Goal: Go to known website: Access a specific website the user already knows

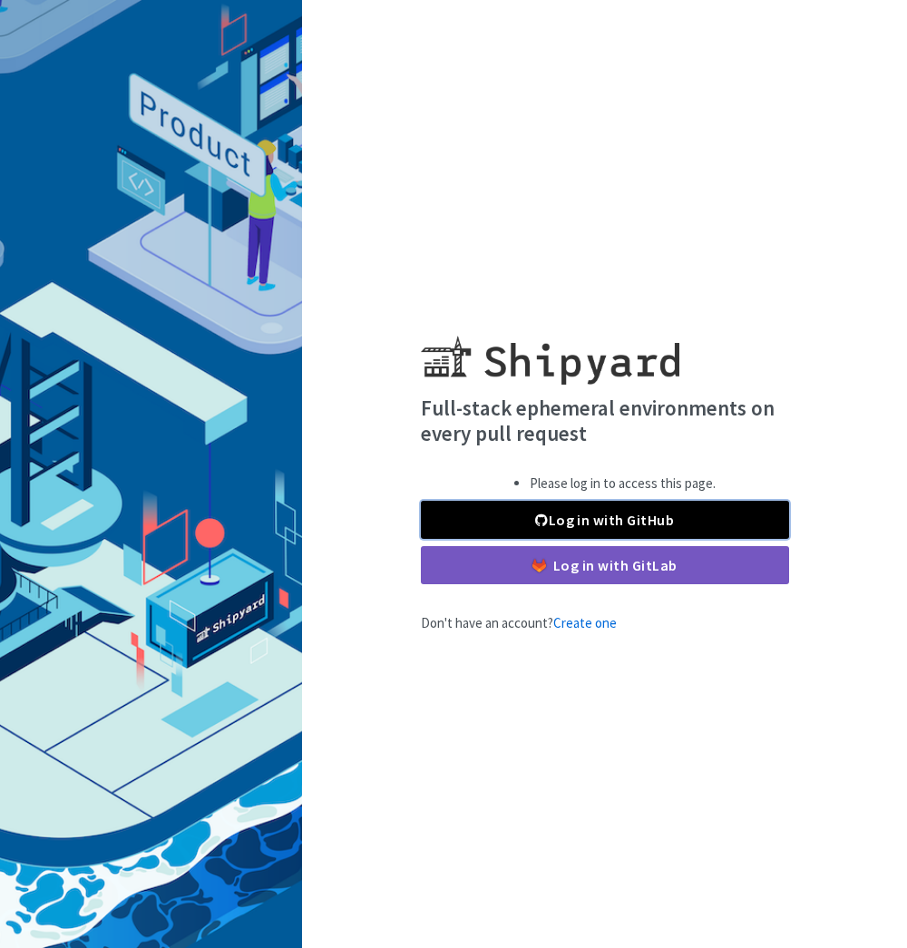
click at [608, 535] on link "Log in with GitHub" at bounding box center [605, 520] width 368 height 38
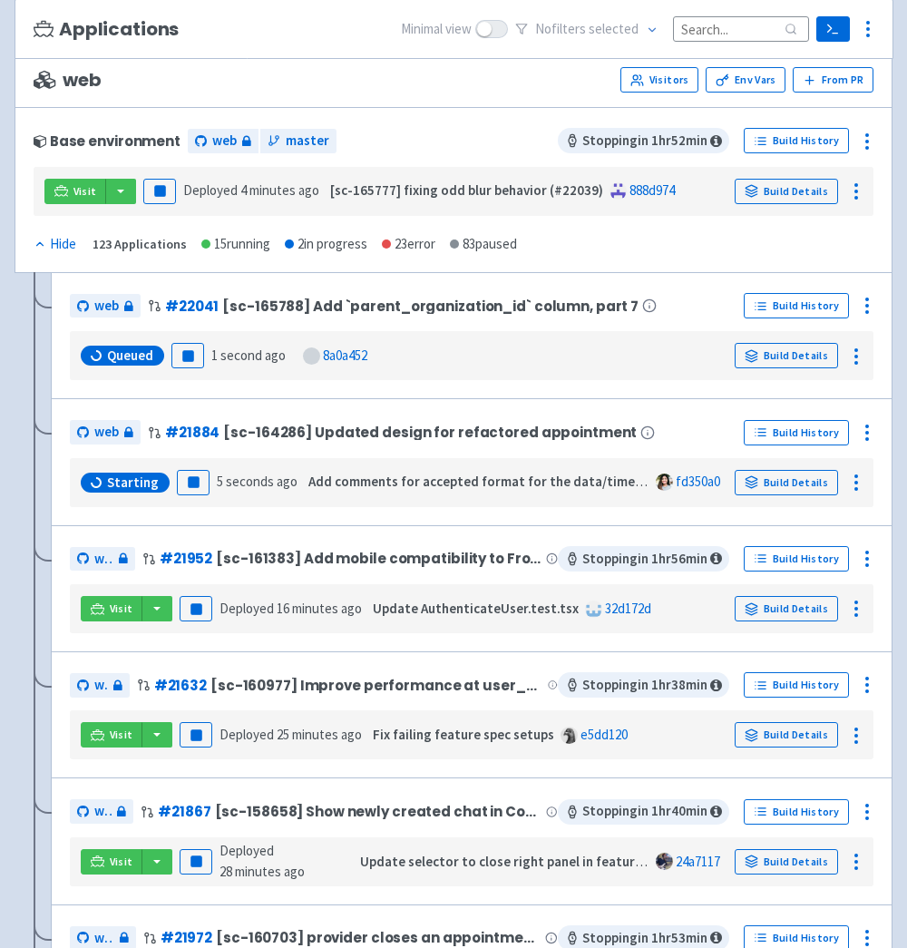
scroll to position [168, 0]
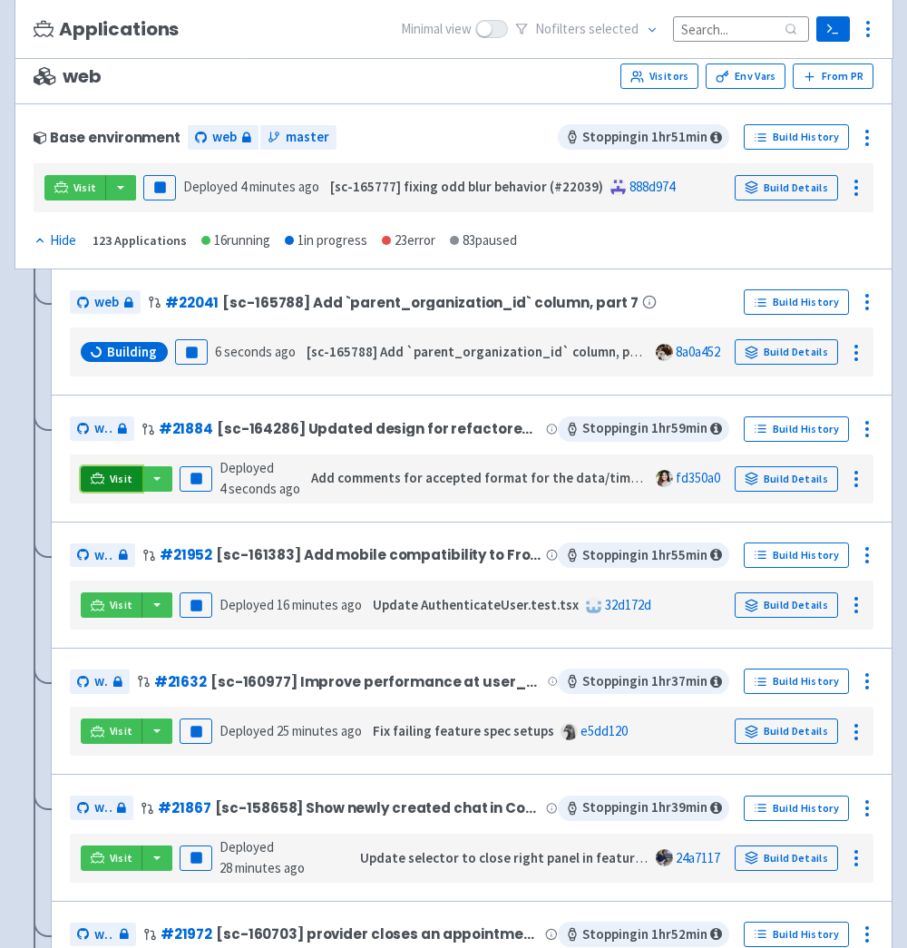
click at [101, 476] on icon at bounding box center [98, 479] width 14 height 14
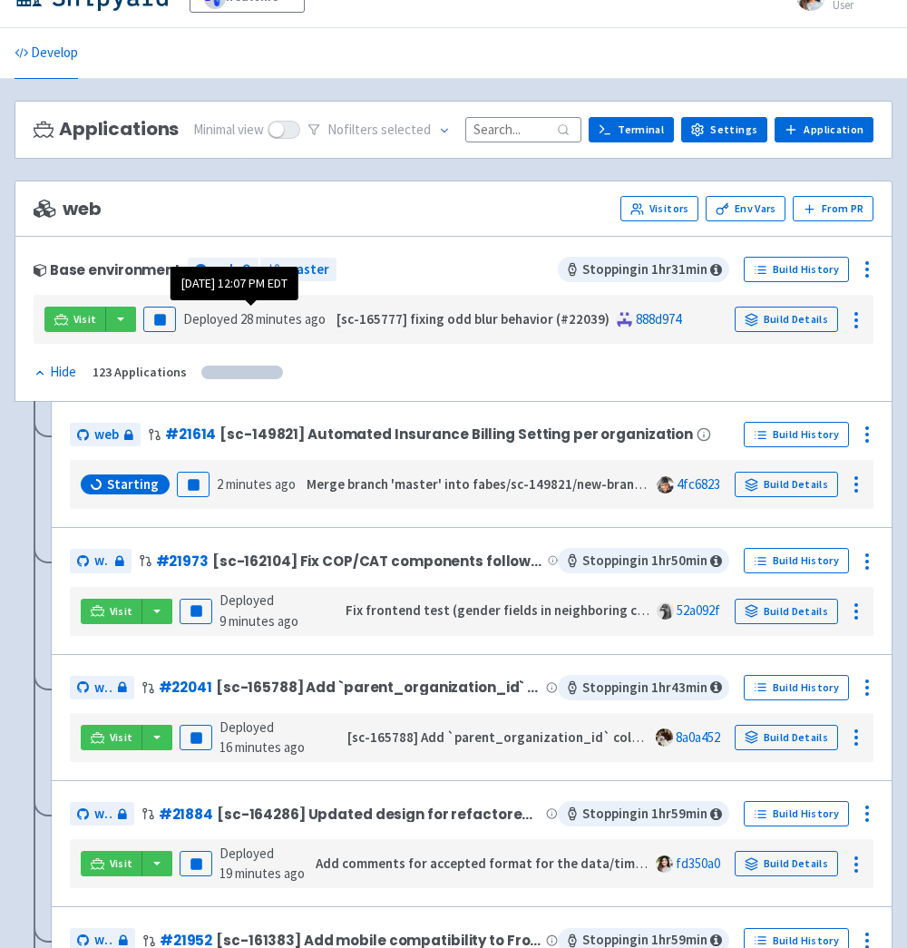
scroll to position [45, 0]
